Goal: Navigation & Orientation: Find specific page/section

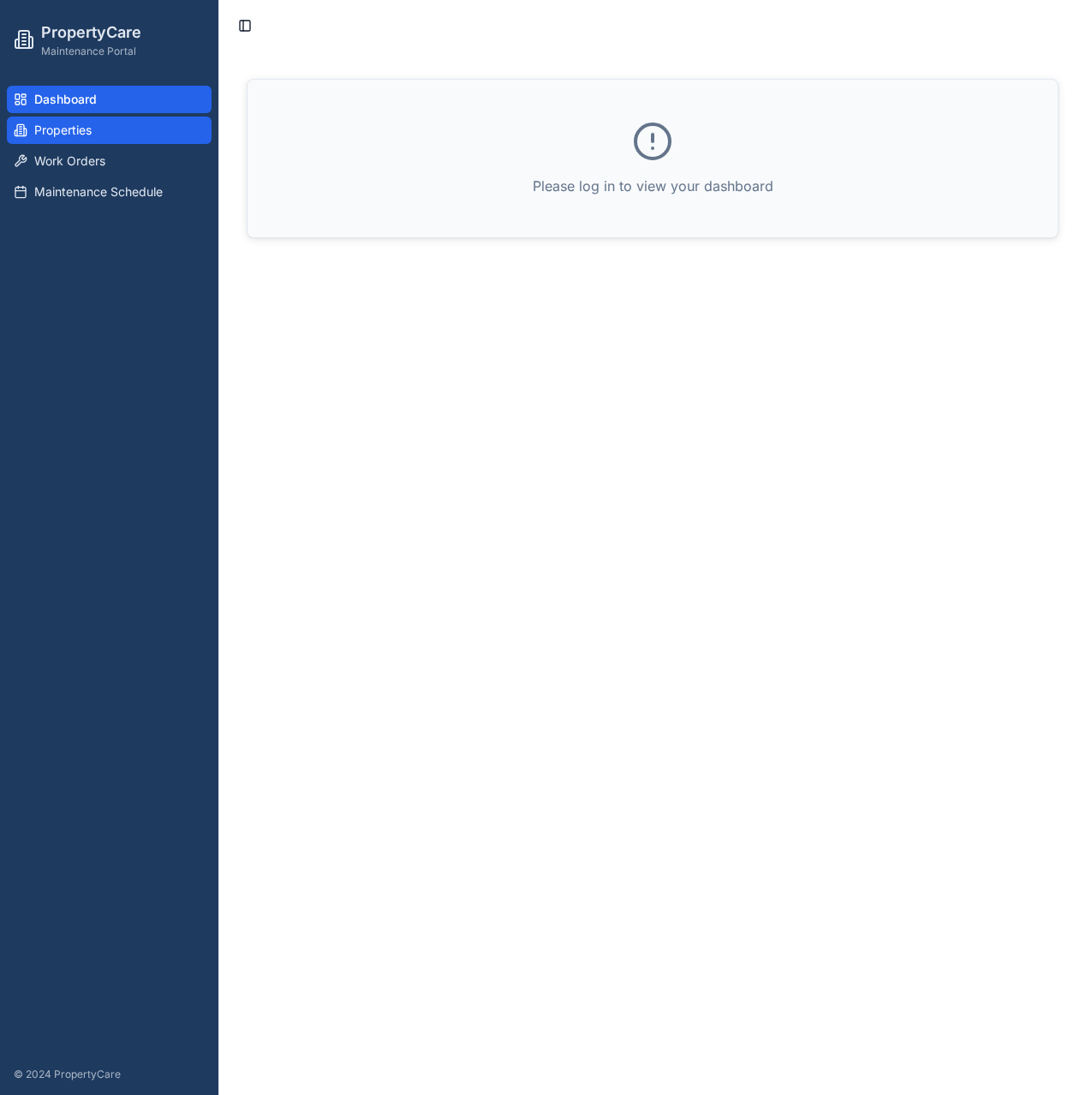
click at [92, 134] on span "Properties" at bounding box center [62, 130] width 57 height 17
click at [87, 85] on div "Dashboard Properties Work Orders Maintenance Schedule" at bounding box center [109, 146] width 218 height 134
click at [100, 51] on div "Maintenance Portal" at bounding box center [91, 52] width 100 height 14
click at [256, 20] on button "Toggle Sidebar" at bounding box center [245, 26] width 24 height 24
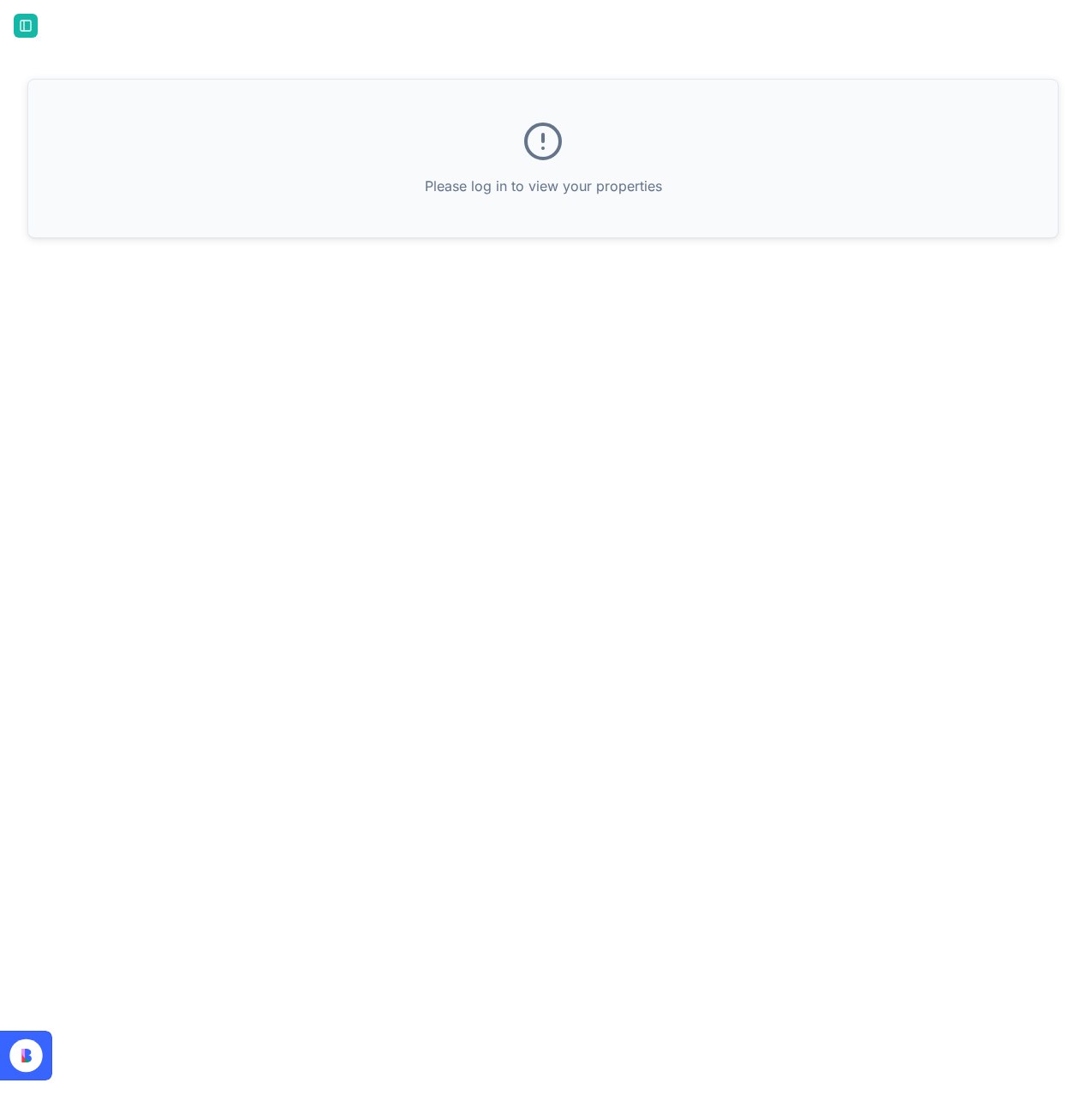
click at [35, 27] on button "Toggle Sidebar" at bounding box center [26, 26] width 24 height 24
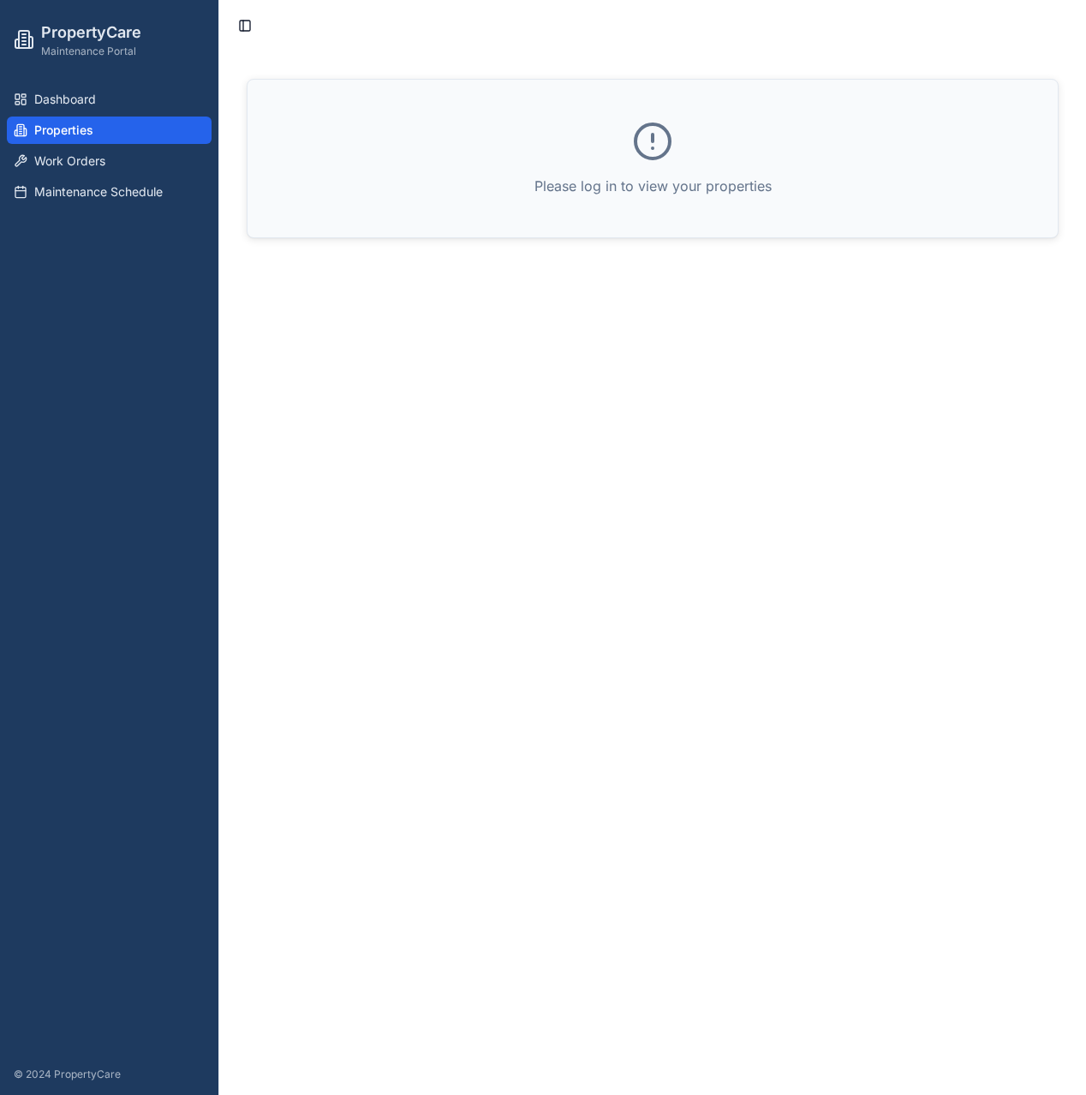
click at [650, 163] on div "Please log in to view your properties" at bounding box center [653, 159] width 810 height 158
click at [81, 146] on ul "Dashboard Properties Work Orders Maintenance Schedule" at bounding box center [109, 146] width 205 height 120
click at [71, 97] on span "Dashboard" at bounding box center [65, 99] width 62 height 17
